Goal: Task Accomplishment & Management: Complete application form

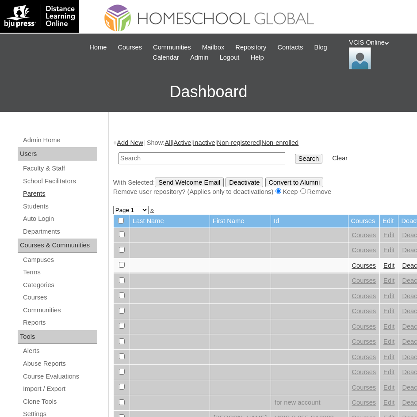
click at [38, 195] on link "Parents" at bounding box center [59, 193] width 75 height 11
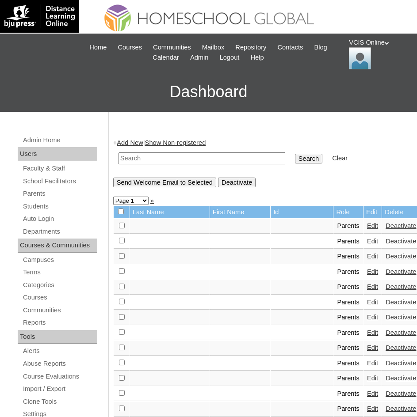
click at [132, 140] on link "Add New" at bounding box center [130, 142] width 26 height 7
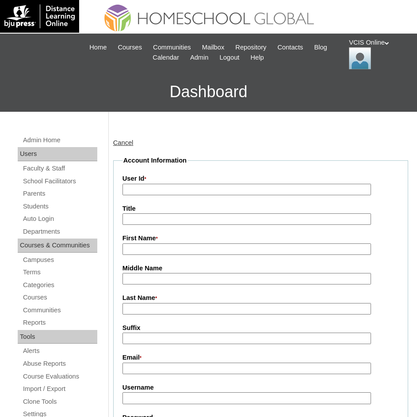
drag, startPoint x: 157, startPoint y: 190, endPoint x: 146, endPoint y: 201, distance: 15.6
click at [157, 190] on input "User Id *" at bounding box center [246, 190] width 249 height 12
paste input "VCIS020-5B-PA2025"
type input "VCIS020-5B-PA2025"
click at [157, 363] on label "Email *" at bounding box center [260, 358] width 276 height 10
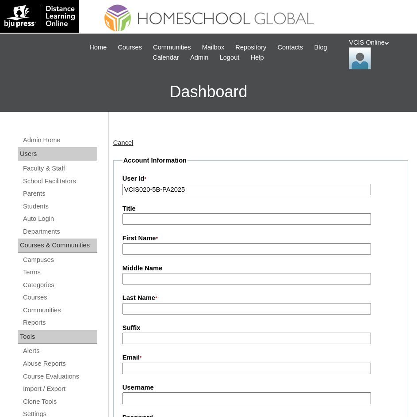
click at [157, 363] on input "Email *" at bounding box center [246, 369] width 249 height 12
click at [145, 395] on input "Username" at bounding box center [246, 399] width 249 height 12
paste input "akdalde2025"
type input "akdalde2025"
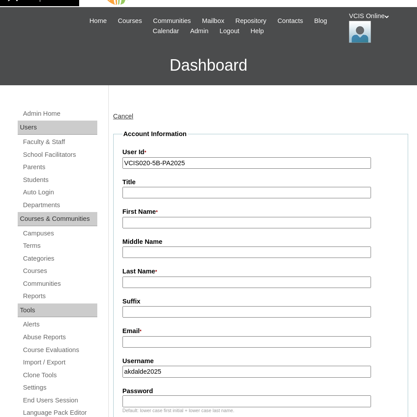
scroll to position [59, 0]
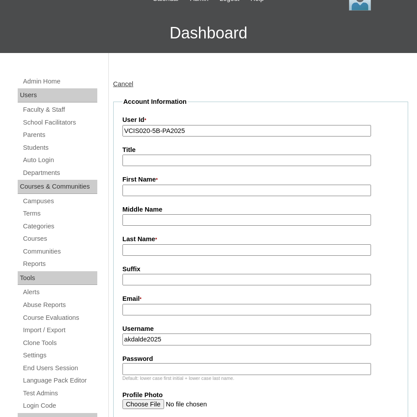
click at [164, 366] on input "Password" at bounding box center [246, 369] width 249 height 12
paste input "Tbgwq"
type input "Tbgwq"
click at [174, 309] on input "Email *" at bounding box center [246, 310] width 249 height 12
paste input "ieamagpantay@gmail.com"
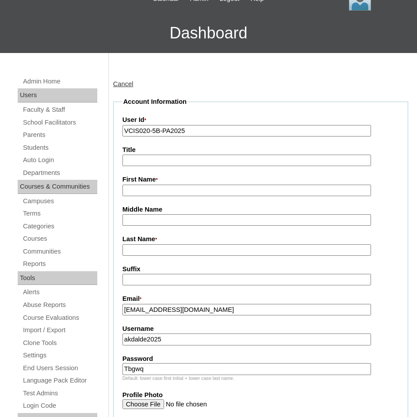
type input "ieamagpantay@gmail.com"
click at [183, 249] on input "Last Name *" at bounding box center [246, 250] width 249 height 12
paste input "Dalde (2025), Anna Krystel"
click at [167, 250] on input "Dalde (2025), Anna Krystel" at bounding box center [246, 250] width 249 height 12
click at [166, 250] on input "Dalde (2025), Anna Krystel" at bounding box center [246, 250] width 249 height 12
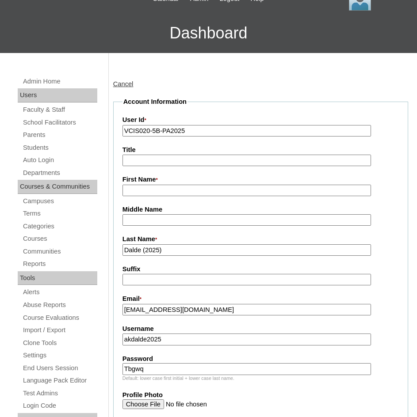
type input "Dalde (2025)"
click at [173, 182] on label "First Name *" at bounding box center [260, 180] width 276 height 10
click at [173, 185] on input "First Name *" at bounding box center [246, 191] width 249 height 12
click at [169, 184] on label "First Name *" at bounding box center [260, 180] width 276 height 10
click at [169, 185] on input "First Name *" at bounding box center [246, 191] width 249 height 12
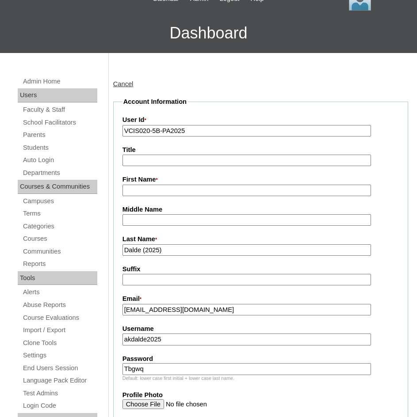
paste input "Anna Krystel"
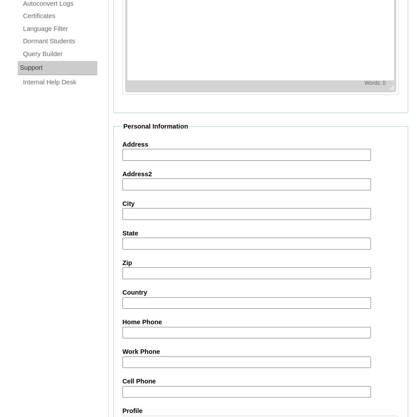
scroll to position [707, 0]
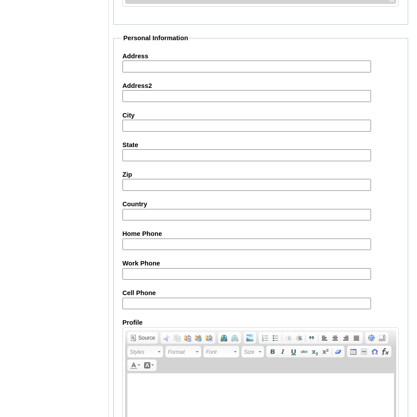
type input "Anna Krystel"
click at [215, 308] on input "Cell Phone" at bounding box center [246, 304] width 249 height 12
paste input "65-98351359"
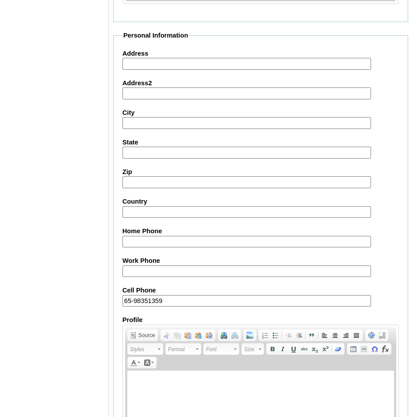
scroll to position [815, 0]
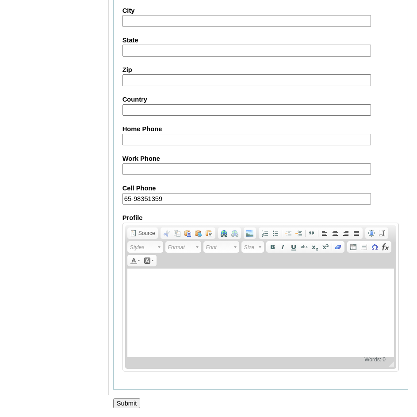
type input "65-98351359"
click at [127, 402] on input "Submit" at bounding box center [126, 404] width 27 height 10
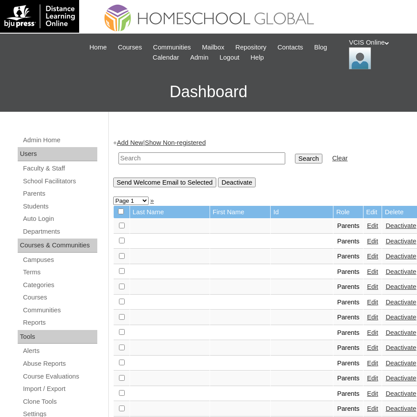
click at [165, 162] on input "text" at bounding box center [201, 158] width 167 height 12
paste input "VCIS020-5B-PA2025"
type input "VCIS020-5B-PA2025"
click at [295, 154] on input "Search" at bounding box center [308, 159] width 27 height 10
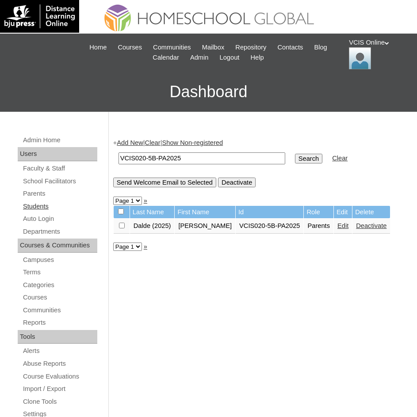
click at [40, 201] on link "Students" at bounding box center [59, 206] width 75 height 11
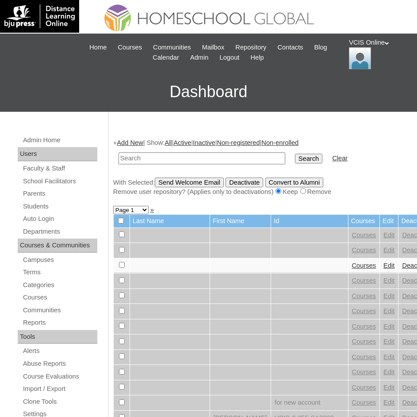
click at [138, 141] on link "Add New" at bounding box center [130, 142] width 26 height 7
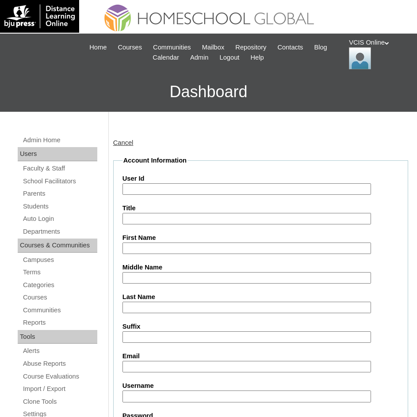
click at [154, 191] on input "User Id" at bounding box center [246, 189] width 249 height 12
click at [190, 187] on input "User Id" at bounding box center [246, 189] width 249 height 12
paste input "VCIS021-5B-SA2025"
type input "VCIS021-5B-SA2025"
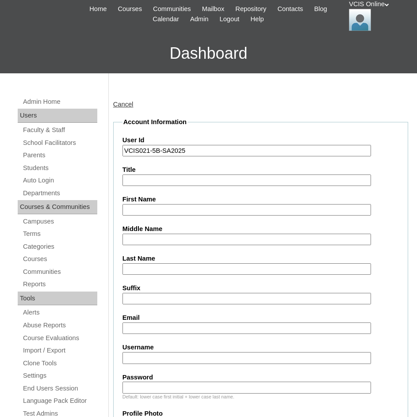
scroll to position [74, 0]
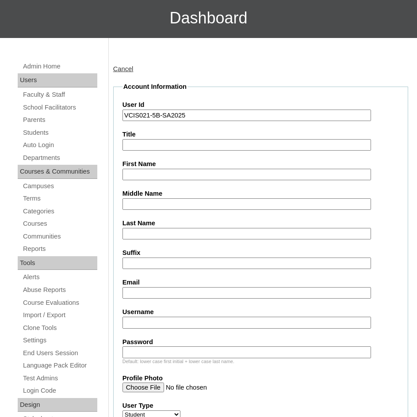
click at [161, 294] on input "Email" at bounding box center [246, 293] width 249 height 12
paste input "keon.magpantay2025"
type input "keon.magpantay2025"
click at [171, 346] on label "Password" at bounding box center [260, 342] width 276 height 9
click at [171, 347] on input "Password" at bounding box center [246, 353] width 249 height 12
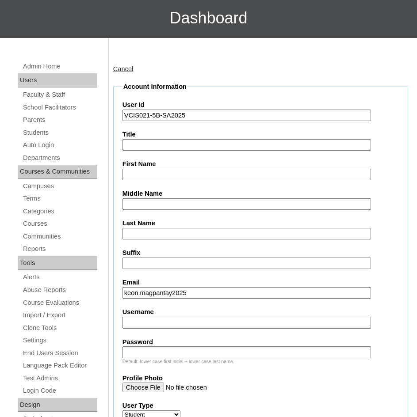
paste input "MBvGts"
type input "MBvGts"
click at [181, 287] on input "keon.magpantay2025" at bounding box center [246, 293] width 249 height 12
click at [171, 320] on input "Username" at bounding box center [246, 323] width 249 height 12
paste input "keon.magpantay2025"
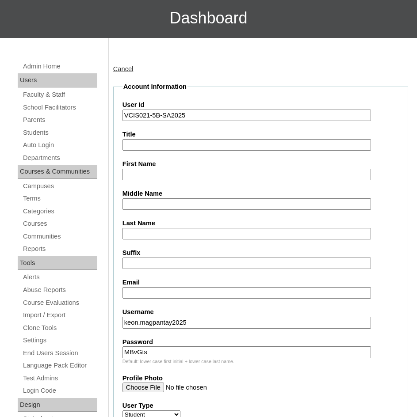
type input "keon.magpantay2025"
click at [170, 292] on input "Email" at bounding box center [246, 293] width 249 height 12
paste input "ieamagpantay@gmail.com"
type input "ieamagpantay@gmail.com"
click at [157, 143] on input "Title" at bounding box center [246, 145] width 249 height 12
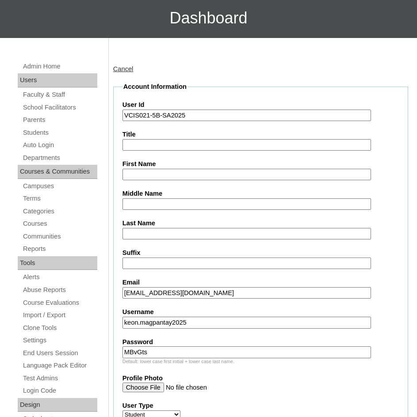
click at [160, 166] on div "First Name" at bounding box center [260, 170] width 276 height 21
paste input "Keon Lysander Dalde Magpantay"
click at [173, 176] on input "Keon Lysander Dalde Magpantay" at bounding box center [246, 175] width 249 height 12
click at [173, 175] on input "Keon Lysander Dalde Magpantay" at bounding box center [246, 175] width 249 height 12
type input "Keon Lysander Magpantay"
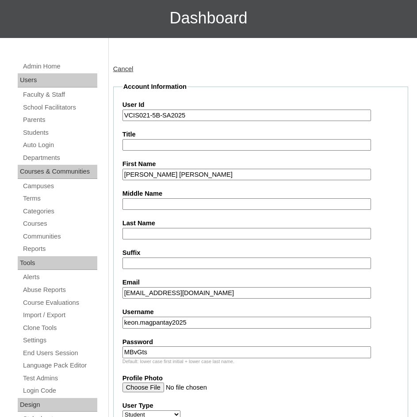
drag, startPoint x: 160, startPoint y: 206, endPoint x: 171, endPoint y: 190, distance: 19.1
click at [160, 206] on input "Middle Name" at bounding box center [246, 204] width 249 height 12
paste input "Dalde"
type input "Dalde"
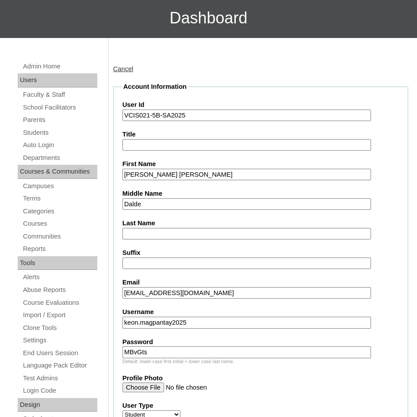
click at [179, 169] on input "Keon Lysander Magpantay" at bounding box center [246, 175] width 249 height 12
type input "Keon Lysander"
click at [153, 231] on input "Last Name" at bounding box center [246, 234] width 249 height 12
paste input "Magpantay"
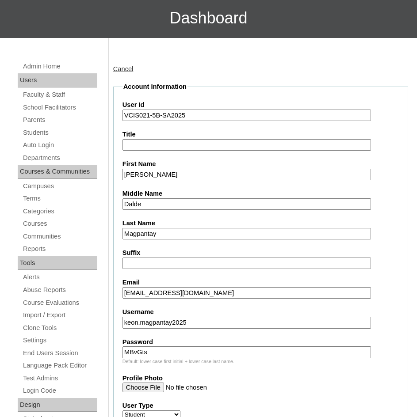
type input "Magpantay"
click at [188, 177] on input "Keon Lysander" at bounding box center [246, 175] width 249 height 12
type input "Keon Lysander"
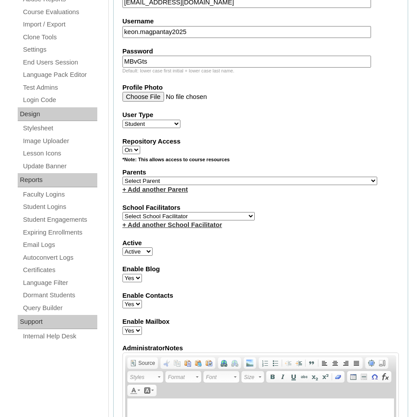
scroll to position [368, 0]
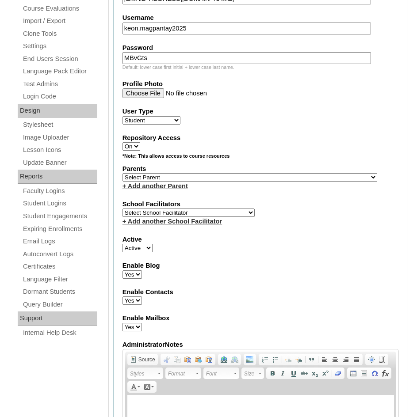
click at [160, 179] on select "Select Parent , , , , , , , , , , , , , , , , , , , , , , , , , , , , , , , , ,…" at bounding box center [249, 177] width 255 height 8
select select "43552"
click at [122, 173] on select "Select Parent , , , , , , , , , , , , , , , , , , , , , , , , , , , , , , , , ,…" at bounding box center [249, 177] width 255 height 8
select select "42228"
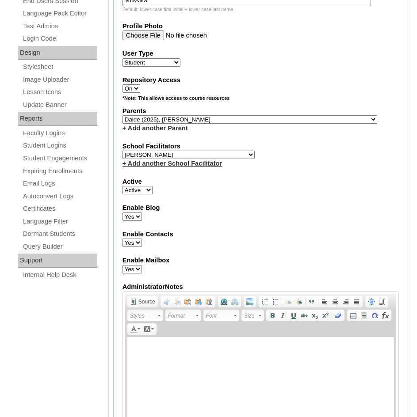
scroll to position [965, 0]
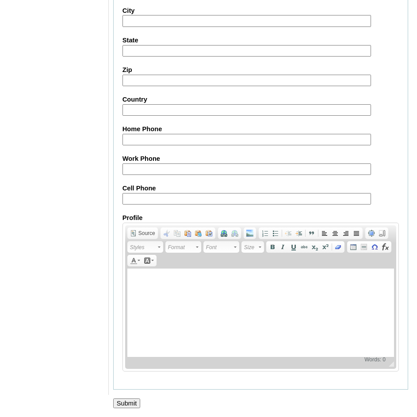
click at [165, 200] on input "Cell Phone" at bounding box center [246, 199] width 249 height 12
paste input "65-98352802"
type input "65-98352802"
click at [123, 401] on input "Submit" at bounding box center [126, 404] width 27 height 10
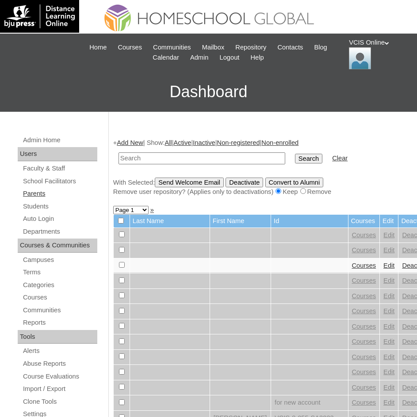
click at [44, 196] on link "Parents" at bounding box center [59, 193] width 75 height 11
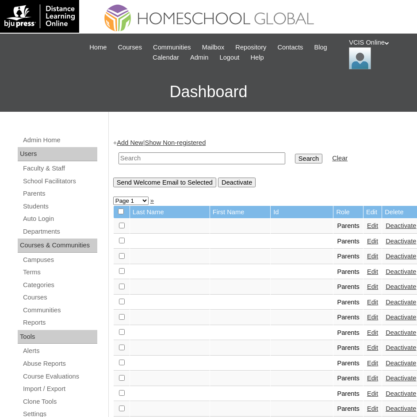
click at [139, 143] on link "Add New" at bounding box center [130, 142] width 26 height 7
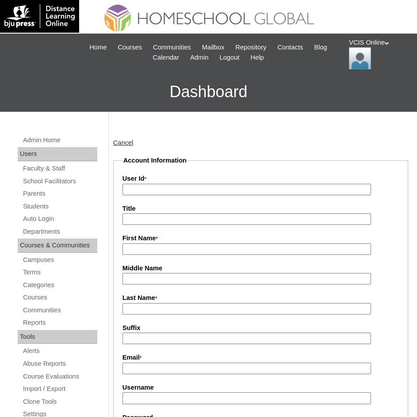
drag, startPoint x: 130, startPoint y: 237, endPoint x: 134, endPoint y: 246, distance: 9.9
click at [131, 237] on label "First Name *" at bounding box center [260, 239] width 276 height 10
click at [131, 244] on input "First Name *" at bounding box center [246, 250] width 249 height 12
click at [137, 248] on input "First Name *" at bounding box center [246, 250] width 249 height 12
paste input "Maria Teresa Fortin"
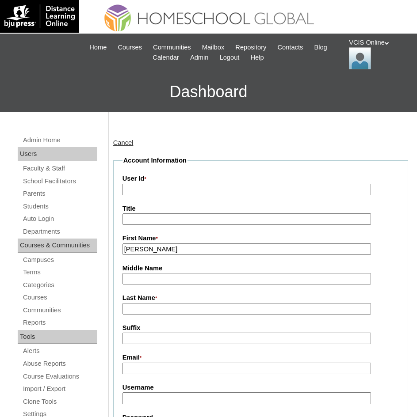
click at [165, 249] on input "Maria Teresa Fortin" at bounding box center [246, 250] width 249 height 12
type input "Maria Teresa"
paste input "Fortin"
type input "Fortin (2025)"
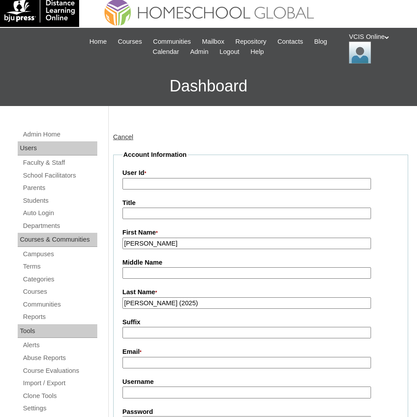
scroll to position [74, 0]
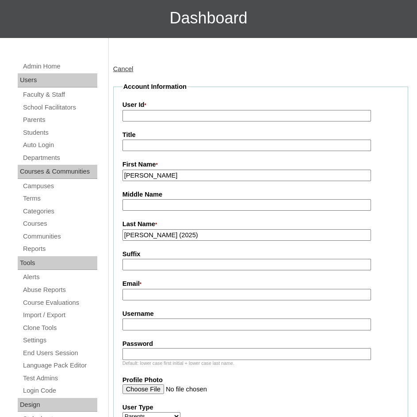
click at [146, 256] on label "Suffix" at bounding box center [260, 254] width 276 height 9
click at [146, 259] on input "Suffix" at bounding box center [246, 265] width 249 height 12
click at [149, 301] on input "Email *" at bounding box center [246, 295] width 249 height 12
paste input "fortin_mt@yahoo.com"
type input "fortin_mt@yahoo.com"
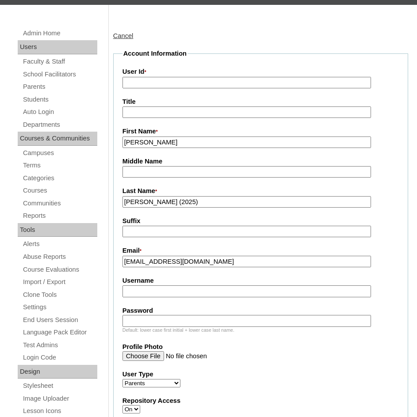
scroll to position [147, 0]
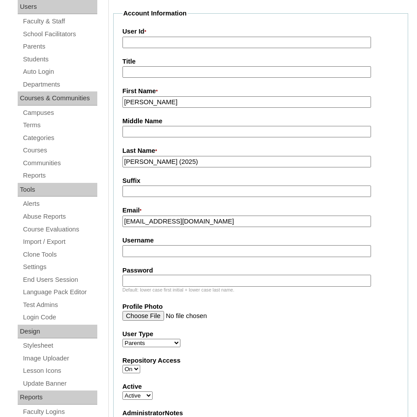
click at [186, 255] on input "Username" at bounding box center [246, 251] width 249 height 12
paste input "mfortin2025"
type input "mfortin2025"
click at [141, 277] on input "Password" at bounding box center [246, 281] width 249 height 12
paste input "ahsgv1tv"
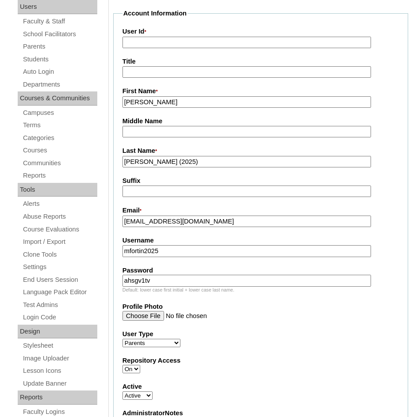
type input "ahsgv1tv"
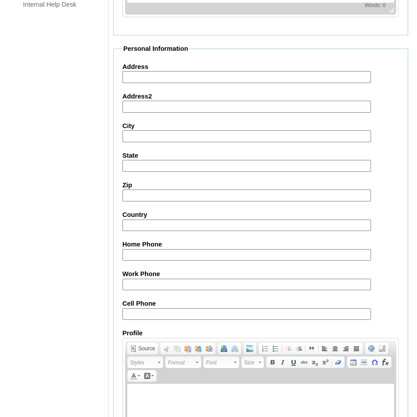
scroll to position [751, 0]
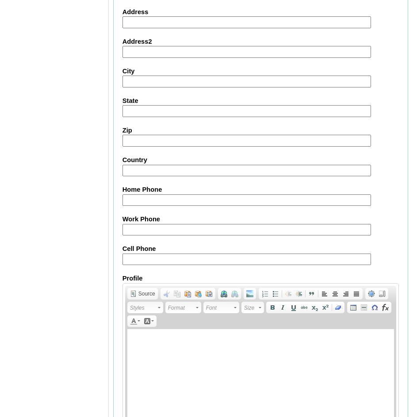
click at [156, 257] on input "Cell Phone" at bounding box center [246, 260] width 249 height 12
paste input "63-9176598887, 63-9175908887"
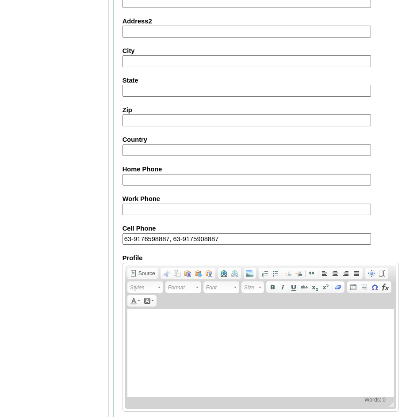
scroll to position [815, 0]
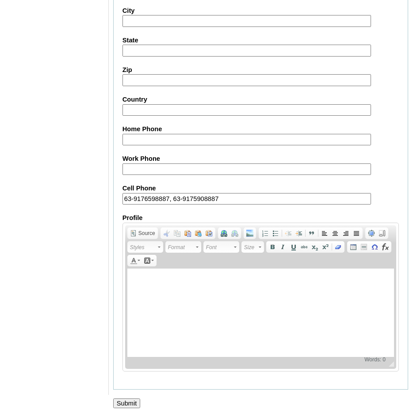
type input "63-9176598887, 63-9175908887"
click at [129, 399] on input "Submit" at bounding box center [126, 404] width 27 height 10
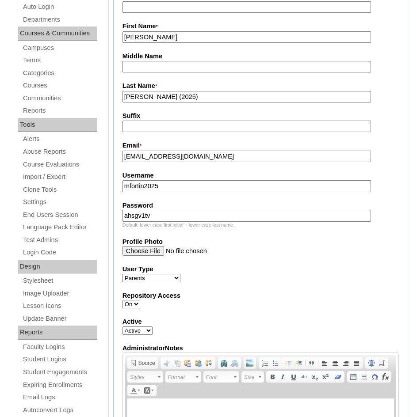
scroll to position [210, 0]
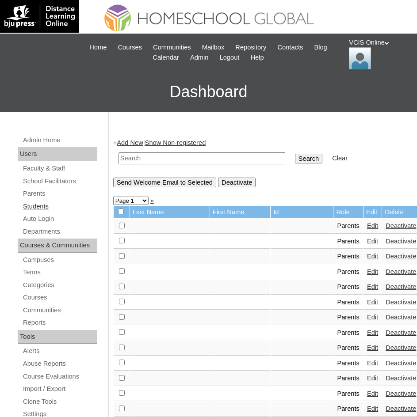
click at [26, 208] on link "Students" at bounding box center [59, 206] width 75 height 11
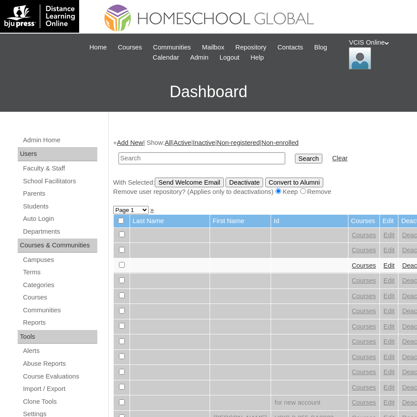
click at [135, 141] on link "Add New" at bounding box center [130, 142] width 26 height 7
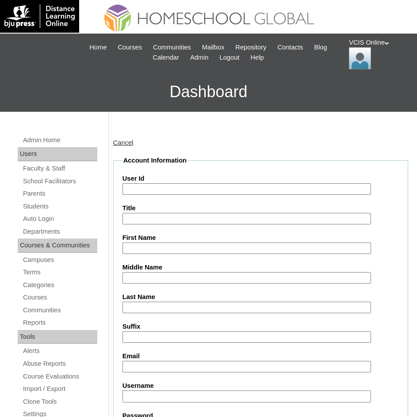
click at [149, 246] on input "First Name" at bounding box center [246, 249] width 249 height 12
paste input "VCIS022-3A-SA2025"
type input "VCIS022-3A-SA2025"
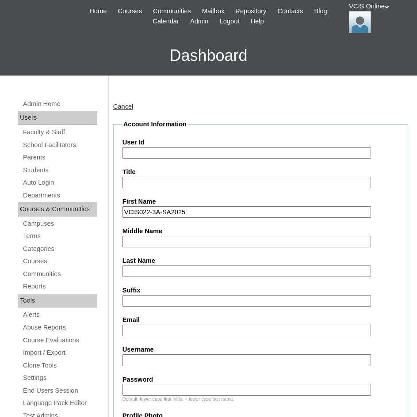
scroll to position [88, 0]
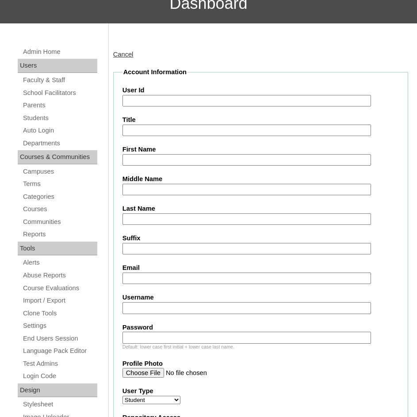
click at [152, 99] on input "User Id" at bounding box center [246, 101] width 249 height 12
paste input "VCIS022-3A-SA2025"
type input "VCIS022-3A-SA2025"
click at [159, 159] on input "First Name" at bounding box center [246, 160] width 249 height 12
paste input "Janela Eliz Fortin Resuena"
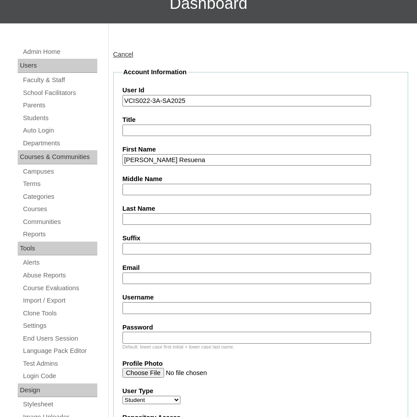
click at [171, 157] on input "Janela Eliz Fortin Resuena" at bounding box center [246, 160] width 249 height 12
click at [166, 160] on input "Janela Eliz Fortin Resuena" at bounding box center [246, 160] width 249 height 12
type input "Janela Eliz Resuena"
click at [156, 189] on input "Middle Name" at bounding box center [246, 190] width 249 height 12
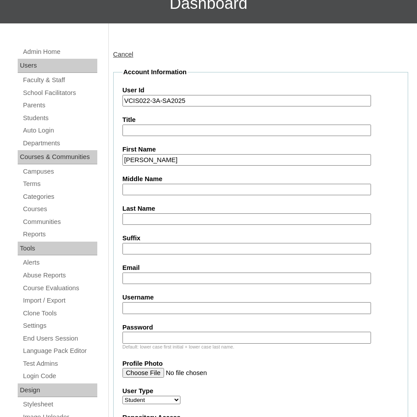
paste input "Fortin"
type input "Fortin"
click at [170, 161] on input "Janela Eliz Resuena" at bounding box center [246, 160] width 249 height 12
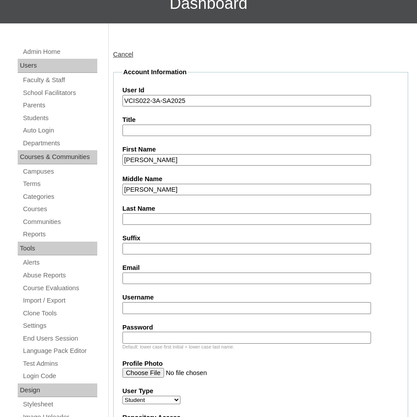
type input "Janela Eliz"
paste input "Resuena"
type input "Resuena"
click at [177, 272] on label "Email" at bounding box center [260, 267] width 276 height 9
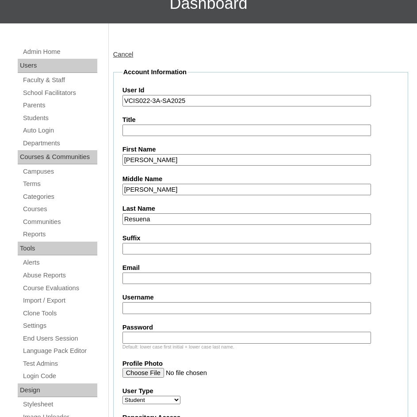
click at [177, 273] on input "Email" at bounding box center [246, 279] width 249 height 12
click at [180, 269] on label "Email" at bounding box center [260, 267] width 276 height 9
click at [180, 273] on input "Email" at bounding box center [246, 279] width 249 height 12
paste input "jeresuena.student@vcis.edu.ph"
type input "jeresuena.student@vcis.edu.ph"
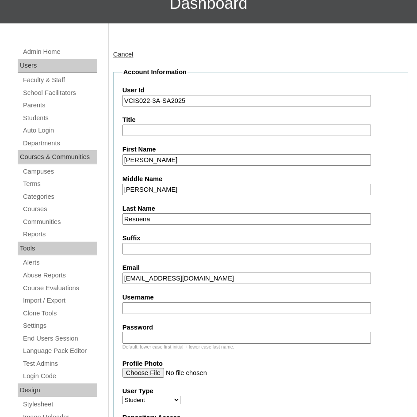
click at [152, 310] on input "Username" at bounding box center [246, 308] width 249 height 12
paste input "janela.resuena2025"
type input "janela.resuena2025"
click at [180, 337] on input "Password" at bounding box center [246, 338] width 249 height 12
paste input "Fortin"
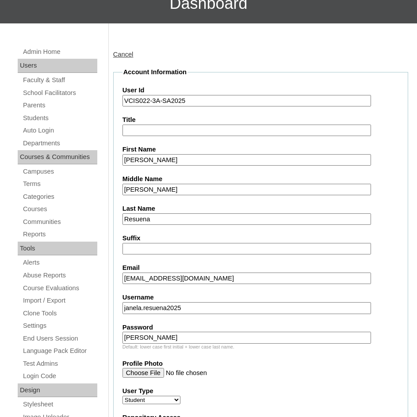
paste input "ljvdjTR"
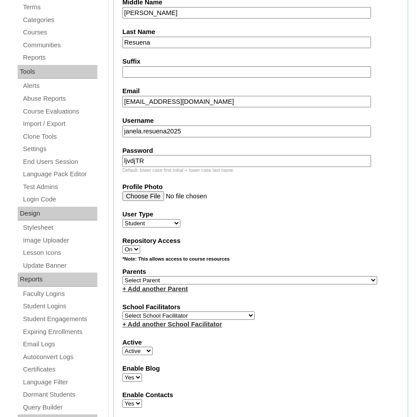
scroll to position [339, 0]
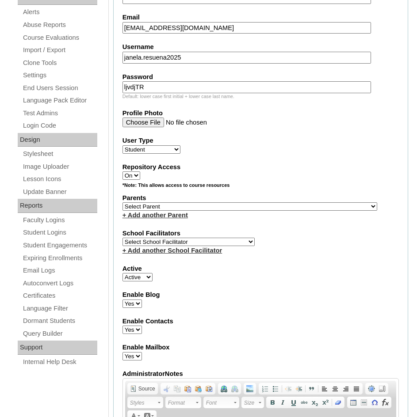
type input "ljvdjTR"
click at [168, 207] on select "Select Parent , , , , , , , , , , , , , , , , , , , , , , , , , , , , , , , , ,…" at bounding box center [249, 206] width 255 height 8
select select "43554"
click at [122, 202] on select "Select Parent , , , , , , , , , , , , , , , , , , , , , , , , , , , , , , , , ,…" at bounding box center [249, 206] width 255 height 8
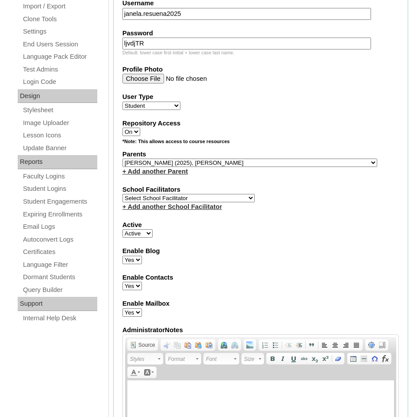
scroll to position [383, 0]
click at [160, 196] on select "Select School Facilitator Norman Añain Ruffa Abadijas Mary Abella Gloryfe Abion…" at bounding box center [188, 198] width 132 height 8
select select "42226"
click at [122, 194] on select "Select School Facilitator Norman Añain Ruffa Abadijas Mary Abella Gloryfe Abion…" at bounding box center [188, 198] width 132 height 8
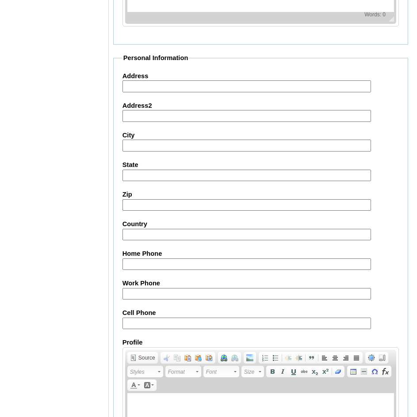
scroll to position [914, 0]
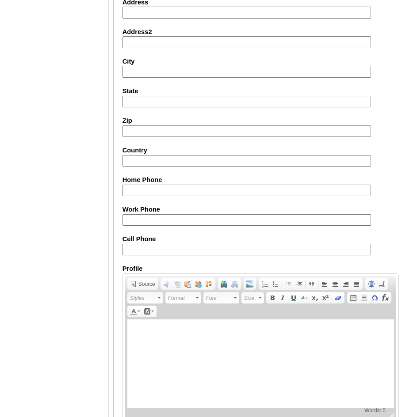
click at [199, 250] on input "Cell Phone" at bounding box center [246, 250] width 249 height 12
paste input "63-9176598887, 63-9175908887"
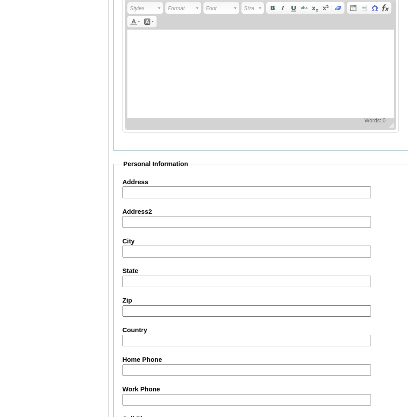
scroll to position [965, 0]
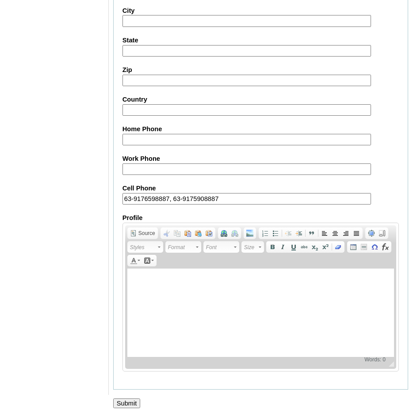
type input "63-9176598887, 63-9175908887"
click at [123, 400] on input "Submit" at bounding box center [126, 404] width 27 height 10
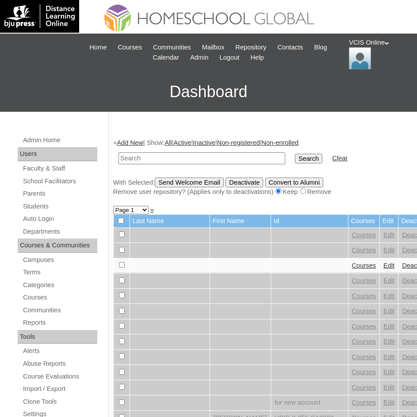
click at [167, 155] on input "text" at bounding box center [201, 158] width 167 height 12
type input "VCIS022-3A-SA2025"
click at [295, 154] on input "Search" at bounding box center [308, 159] width 27 height 10
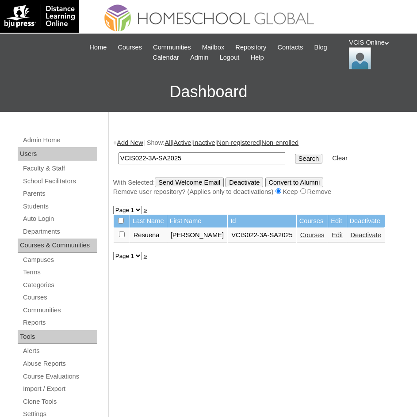
click at [300, 234] on link "Courses" at bounding box center [312, 235] width 24 height 7
click at [143, 161] on input "VCIS022-3A-SA2025" at bounding box center [201, 158] width 167 height 12
type input "VCIS021-3A-SA2025"
click at [295, 161] on input "Search" at bounding box center [308, 159] width 27 height 10
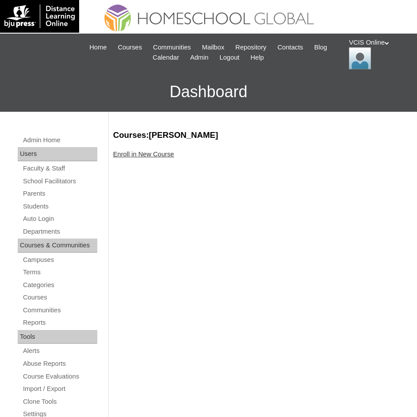
click at [143, 157] on link "Enroll in New Course" at bounding box center [143, 154] width 61 height 7
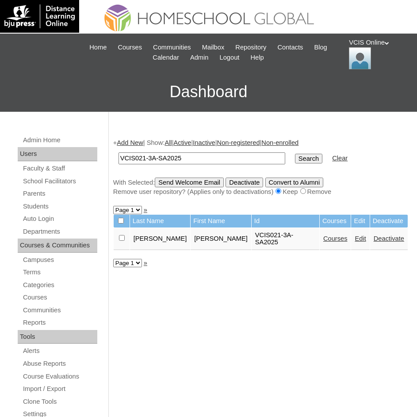
click at [323, 238] on link "Courses" at bounding box center [335, 238] width 24 height 7
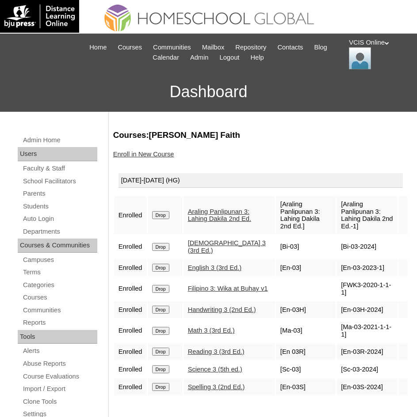
drag, startPoint x: 347, startPoint y: 217, endPoint x: 332, endPoint y: 207, distance: 17.4
click at [331, 207] on td "[Araling Panlipunan 3: Lahing Dakila 2nd Ed.-1]" at bounding box center [366, 215] width 61 height 38
copy td "Araling Panlipunan 3: Lahing Dakila 2nd Ed.-1]"
drag, startPoint x: 366, startPoint y: 234, endPoint x: 361, endPoint y: 235, distance: 5.4
click at [331, 235] on td "[Bi-03-2024]" at bounding box center [366, 246] width 61 height 23
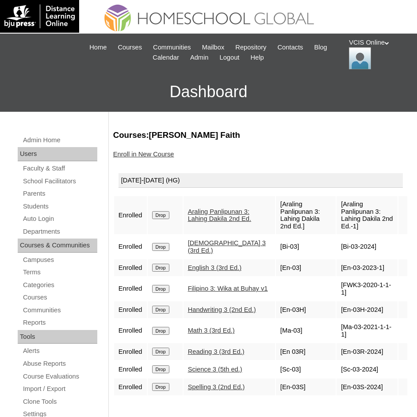
click at [331, 235] on td "[Bi-03-2024]" at bounding box center [366, 246] width 61 height 23
drag, startPoint x: 362, startPoint y: 238, endPoint x: 332, endPoint y: 240, distance: 29.2
click at [331, 240] on td "[Bi-03-2024]" at bounding box center [366, 246] width 61 height 23
copy td "Bi-03-2024"
click at [331, 259] on td "[En-03-2023-1]" at bounding box center [366, 267] width 61 height 17
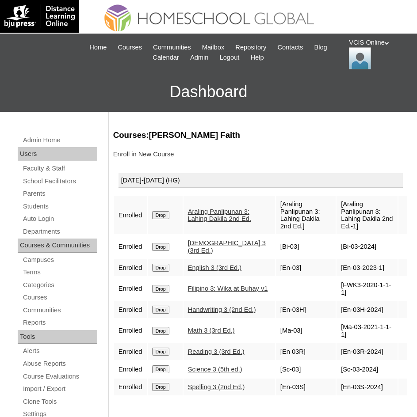
drag, startPoint x: 369, startPoint y: 255, endPoint x: 332, endPoint y: 255, distance: 37.1
click at [331, 259] on td "[En-03-2023-1]" at bounding box center [366, 267] width 61 height 17
drag, startPoint x: 382, startPoint y: 277, endPoint x: 332, endPoint y: 276, distance: 49.5
click at [331, 270] on td "[FWK3-2020-1-1-1]" at bounding box center [366, 288] width 61 height 23
copy td "FWK3-2020-1-1-1"
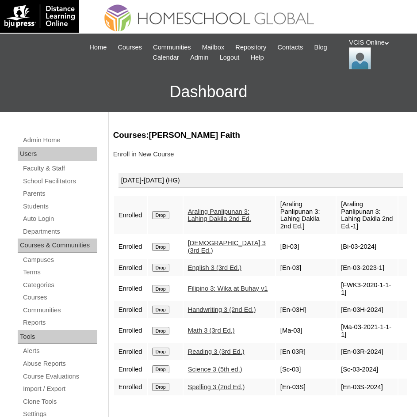
drag, startPoint x: 370, startPoint y: 257, endPoint x: 332, endPoint y: 254, distance: 39.0
click at [331, 259] on td "[En-03-2023-1]" at bounding box center [366, 267] width 61 height 17
copy td "En-03-2023-1"
drag, startPoint x: 370, startPoint y: 298, endPoint x: 333, endPoint y: 305, distance: 37.7
click at [331, 270] on td "[En-03H-2024]" at bounding box center [366, 309] width 61 height 17
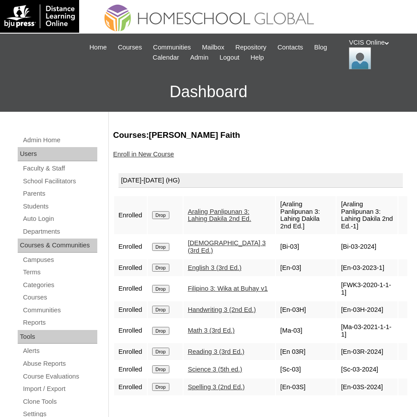
copy td "En-03H-2024]"
drag, startPoint x: 382, startPoint y: 322, endPoint x: 332, endPoint y: 327, distance: 49.8
click at [331, 270] on td "[Ma-03-2021-1-1-1]" at bounding box center [366, 330] width 61 height 23
copy td "Ma-03-2021-1-1-1"
drag, startPoint x: 369, startPoint y: 342, endPoint x: 332, endPoint y: 345, distance: 36.4
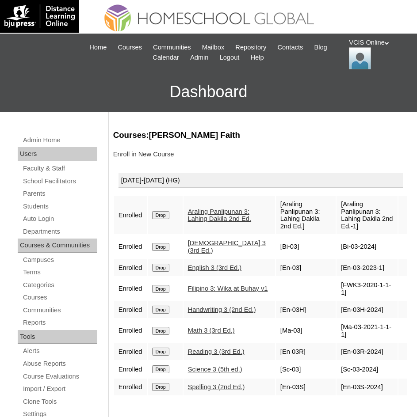
click at [331, 270] on td "[En-03R-2024]" at bounding box center [366, 351] width 61 height 17
copy td "En-03R-2024"
drag, startPoint x: 363, startPoint y: 361, endPoint x: 332, endPoint y: 358, distance: 31.9
click at [331, 270] on td "[Sc-03-2024]" at bounding box center [366, 369] width 61 height 17
copy td "Sc-03-2024"
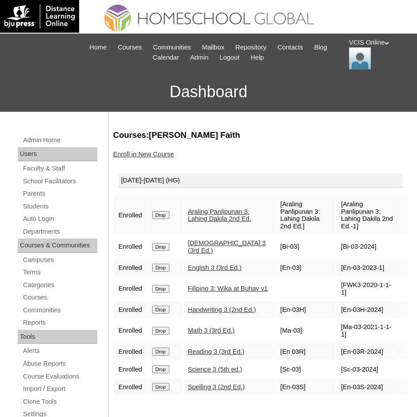
drag, startPoint x: 368, startPoint y: 375, endPoint x: 331, endPoint y: 376, distance: 37.1
click at [331, 270] on td "[En-03S-2024]" at bounding box center [366, 387] width 61 height 17
copy td "En-03S-2024"
click at [41, 208] on link "Students" at bounding box center [59, 206] width 75 height 11
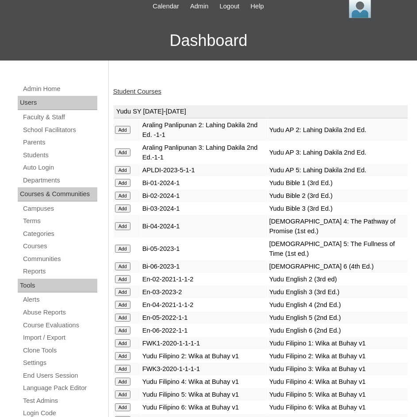
scroll to position [2515, 0]
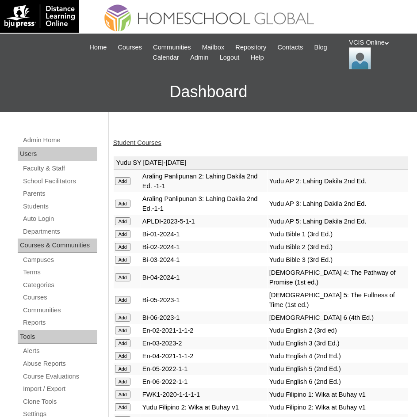
scroll to position [2964, 0]
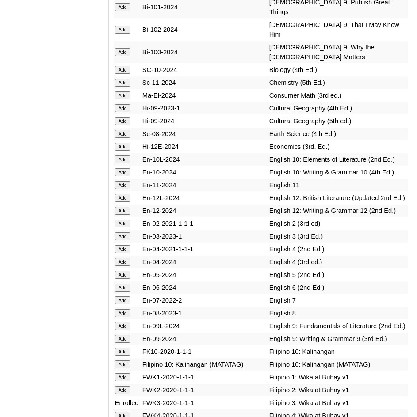
drag, startPoint x: 123, startPoint y: 42, endPoint x: 86, endPoint y: 66, distance: 44.4
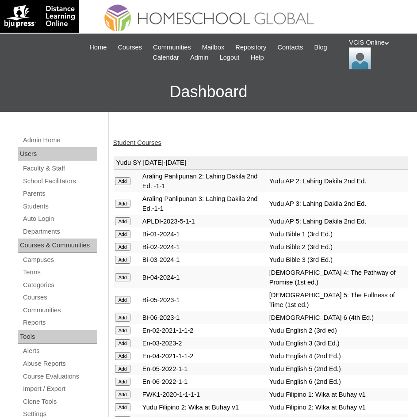
scroll to position [3182, 0]
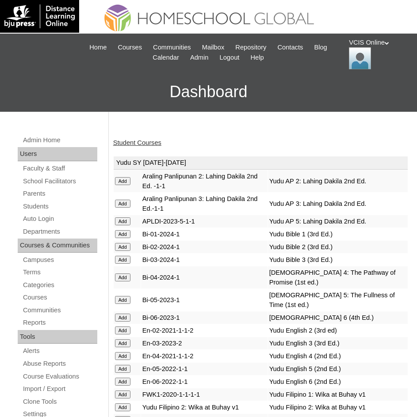
scroll to position [3464, 0]
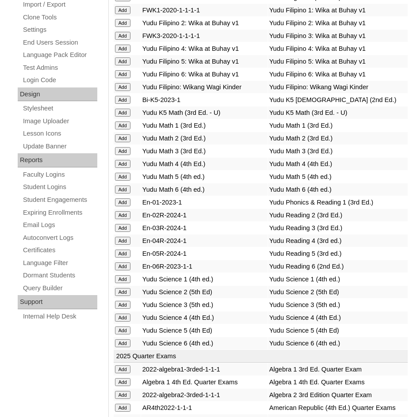
scroll to position [3788, 0]
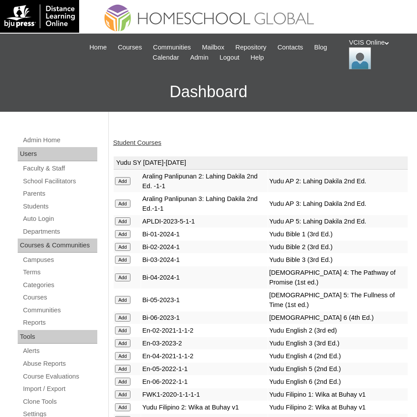
scroll to position [3993, 0]
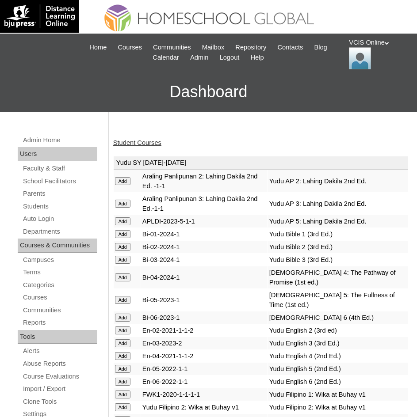
click at [154, 145] on link "Student Courses" at bounding box center [137, 142] width 48 height 7
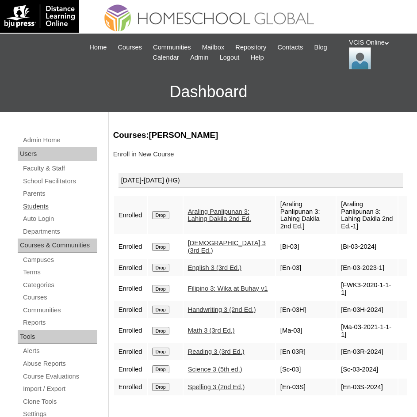
click at [41, 208] on link "Students" at bounding box center [59, 206] width 75 height 11
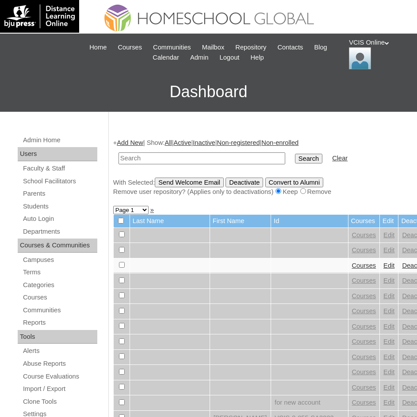
click at [152, 169] on table "Search Clear" at bounding box center [233, 158] width 240 height 23
click at [173, 159] on input "text" at bounding box center [201, 158] width 167 height 12
paste input "VCIS021-5B-SA2025"
type input "VCIS021-5B-SA2025"
click at [295, 154] on input "Search" at bounding box center [308, 159] width 27 height 10
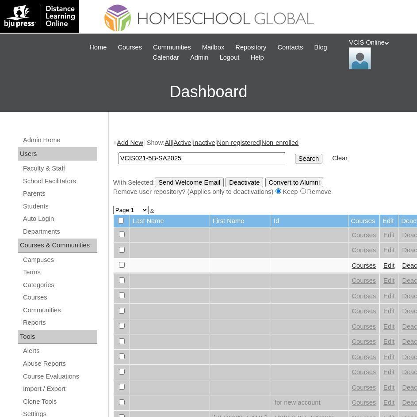
click at [295, 161] on input "Search" at bounding box center [308, 159] width 27 height 10
drag, startPoint x: 198, startPoint y: 158, endPoint x: 190, endPoint y: 155, distance: 8.4
click at [198, 158] on input "text" at bounding box center [201, 158] width 167 height 12
paste input "VCIS021-5B-SA2025"
click at [144, 158] on input "VCIS021-5B-SA2025" at bounding box center [201, 158] width 167 height 12
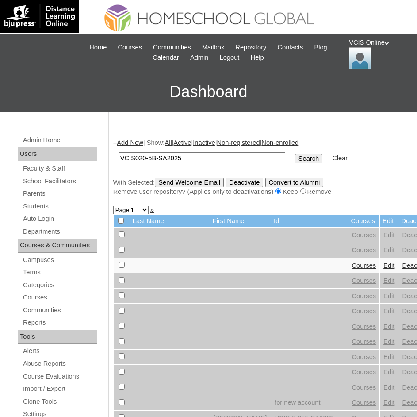
type input "VCIS020-5B-SA2025"
click at [295, 154] on input "Search" at bounding box center [308, 159] width 27 height 10
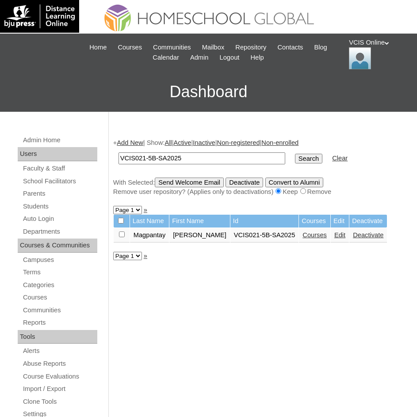
click at [302, 238] on link "Courses" at bounding box center [314, 235] width 24 height 7
drag, startPoint x: 306, startPoint y: 238, endPoint x: 304, endPoint y: 214, distance: 24.0
click at [306, 238] on link "Courses" at bounding box center [318, 235] width 24 height 7
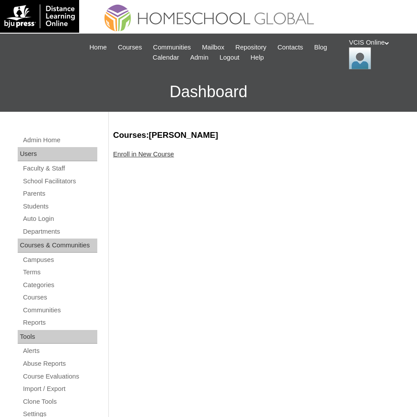
click at [153, 156] on link "Enroll in New Course" at bounding box center [143, 154] width 61 height 7
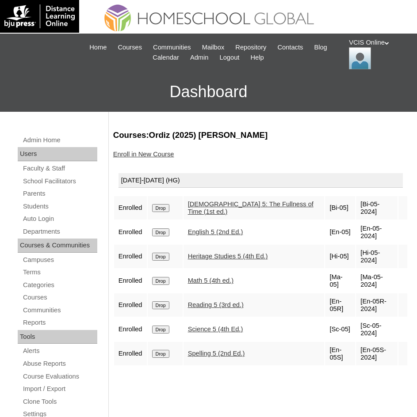
drag, startPoint x: 373, startPoint y: 203, endPoint x: 343, endPoint y: 205, distance: 30.1
click at [356, 205] on td "[Bi-05-2024]" at bounding box center [377, 207] width 42 height 23
copy td "Bi-05-2024"
drag, startPoint x: 373, startPoint y: 221, endPoint x: 339, endPoint y: 229, distance: 34.5
click at [356, 229] on td "[En-05-2024]" at bounding box center [377, 232] width 42 height 23
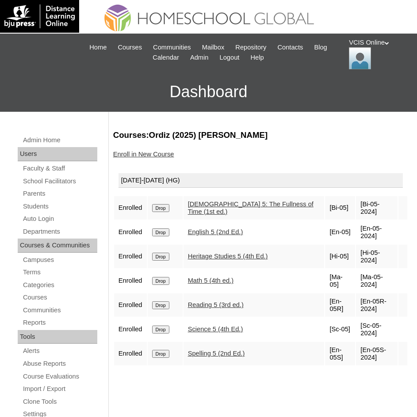
copy td "En-05-2024"
drag, startPoint x: 372, startPoint y: 242, endPoint x: 342, endPoint y: 245, distance: 30.2
click at [356, 245] on td "[Hi-05-2024]" at bounding box center [377, 256] width 42 height 23
copy td "Hi-05-2024"
drag, startPoint x: 374, startPoint y: 259, endPoint x: 343, endPoint y: 259, distance: 31.8
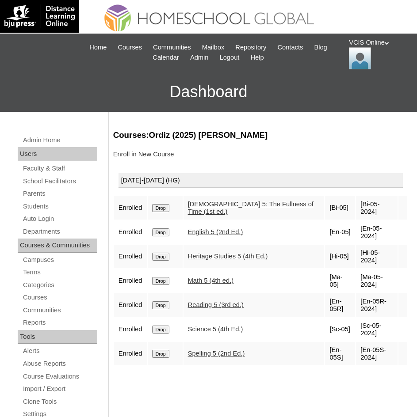
click at [356, 269] on td "[Ma-05-2024]" at bounding box center [377, 280] width 42 height 23
copy td "Ma-05-2024"
drag, startPoint x: 377, startPoint y: 277, endPoint x: 341, endPoint y: 279, distance: 36.3
click at [356, 293] on td "[En-05R-2024]" at bounding box center [377, 304] width 42 height 23
copy td "En-05R-2024"
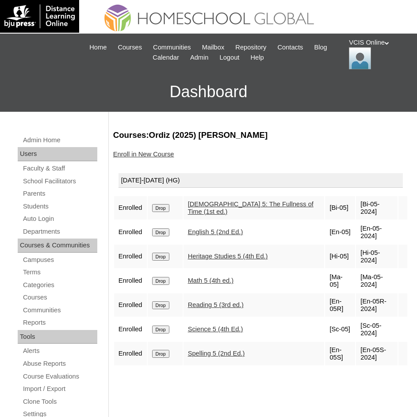
drag, startPoint x: 373, startPoint y: 293, endPoint x: 338, endPoint y: 301, distance: 36.2
click at [356, 318] on td "[Sc-05-2024]" at bounding box center [377, 329] width 42 height 23
copy td "Sc-05-2024"
drag, startPoint x: 373, startPoint y: 315, endPoint x: 342, endPoint y: 320, distance: 32.2
click at [356, 342] on td "[En-05S-2024]" at bounding box center [377, 353] width 42 height 23
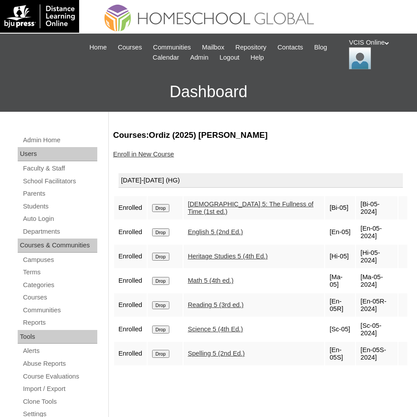
copy td "En-05S-2024"
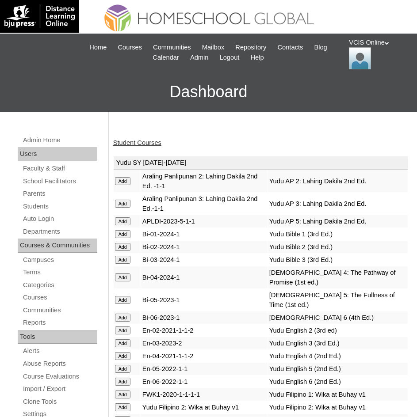
scroll to position [2835, 0]
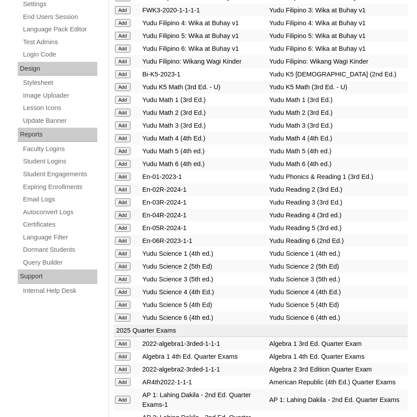
scroll to position [3814, 0]
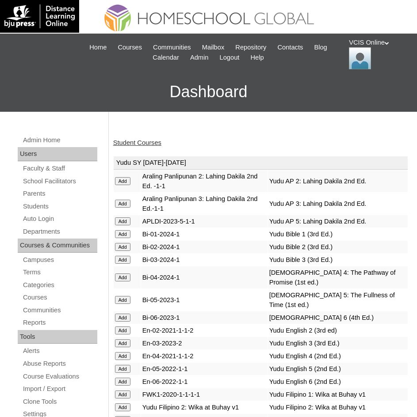
click at [104, 106] on h3 "Dashboard" at bounding box center [208, 92] width 408 height 40
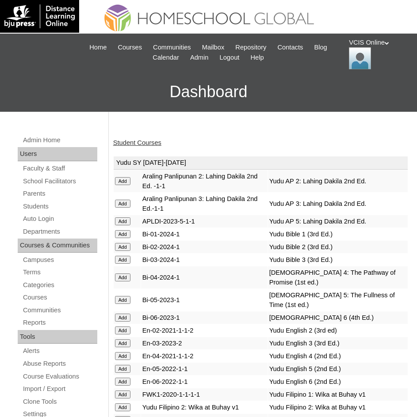
click at [114, 147] on div "Student Courses" at bounding box center [260, 142] width 295 height 9
click at [118, 145] on link "Student Courses" at bounding box center [137, 142] width 48 height 7
